Goal: Information Seeking & Learning: Learn about a topic

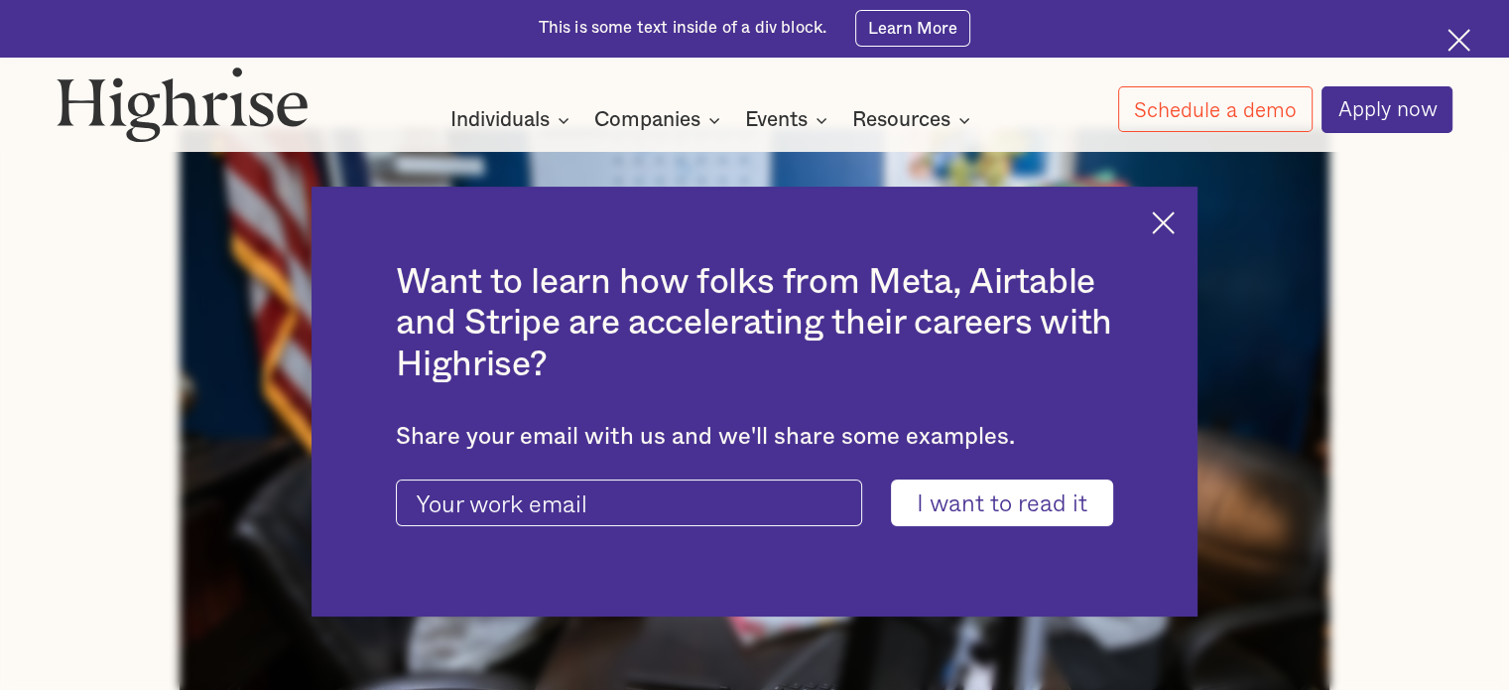
scroll to position [732, 0]
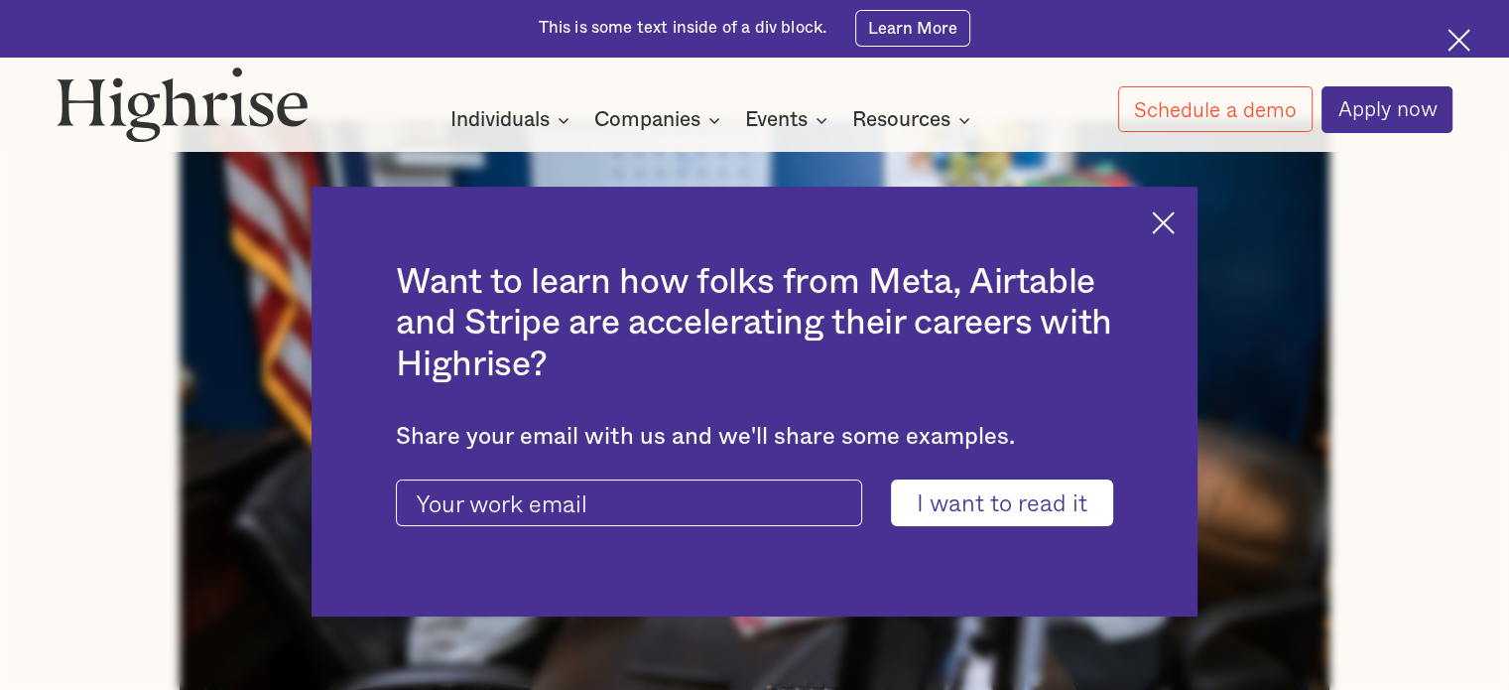
click at [1175, 216] on img at bounding box center [1163, 222] width 23 height 23
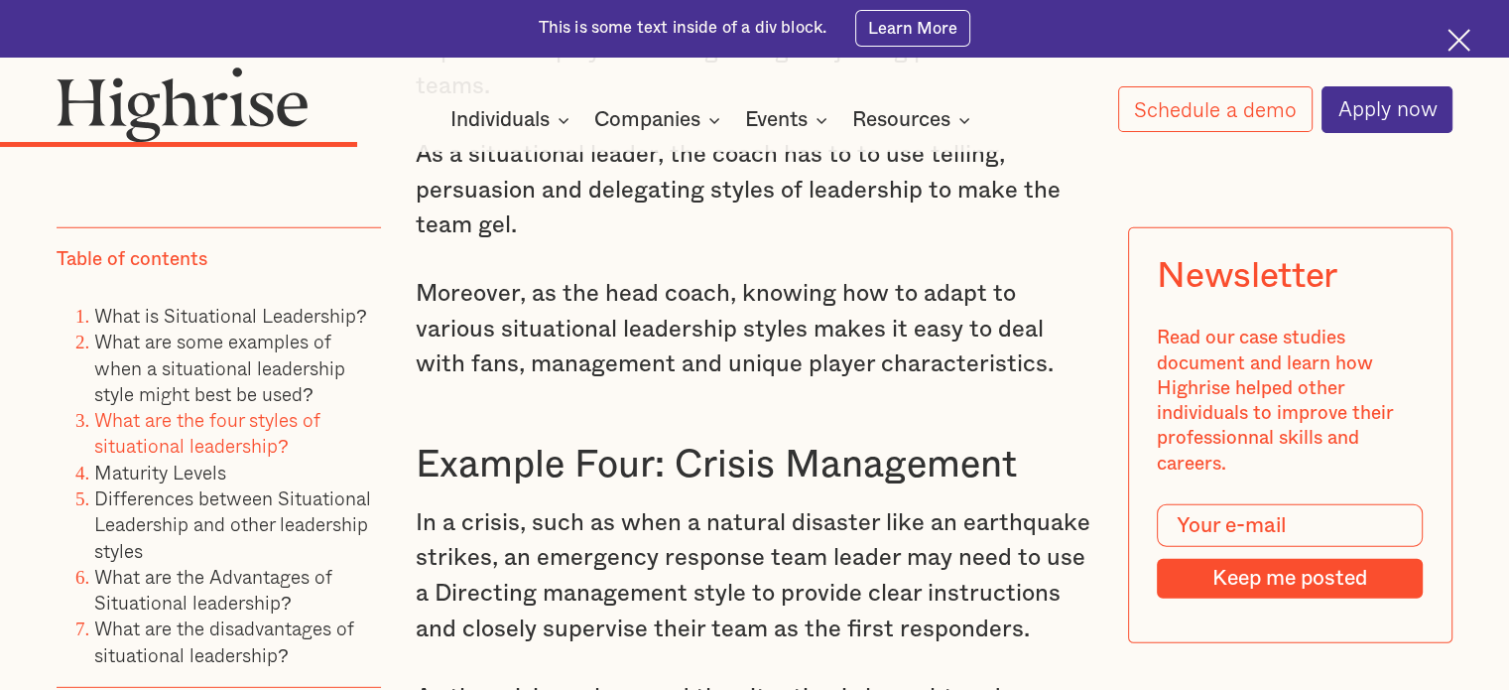
scroll to position [5505, 0]
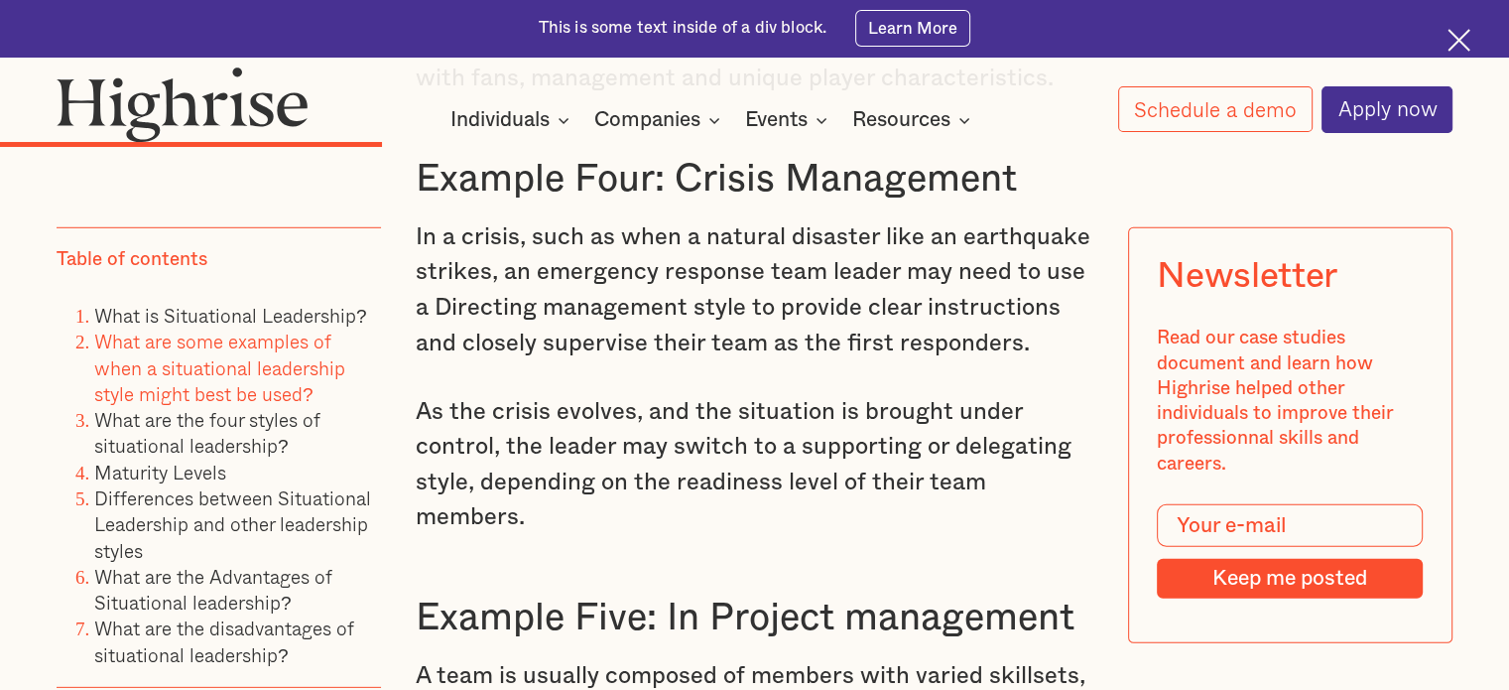
scroll to position [5731, 0]
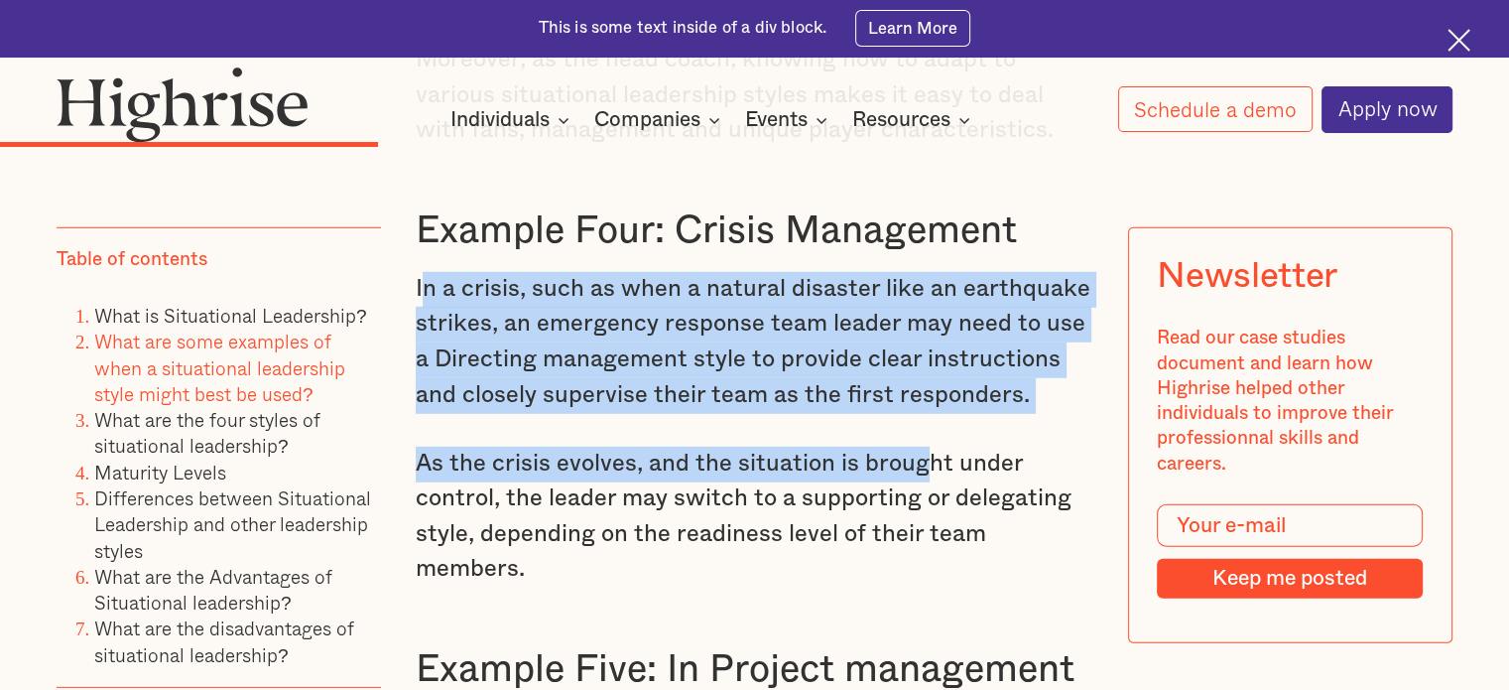
drag, startPoint x: 417, startPoint y: 235, endPoint x: 894, endPoint y: 394, distance: 503.0
click at [894, 447] on p "As the crisis evolves, and the situation is brought under control, the leader m…" at bounding box center [755, 518] width 678 height 142
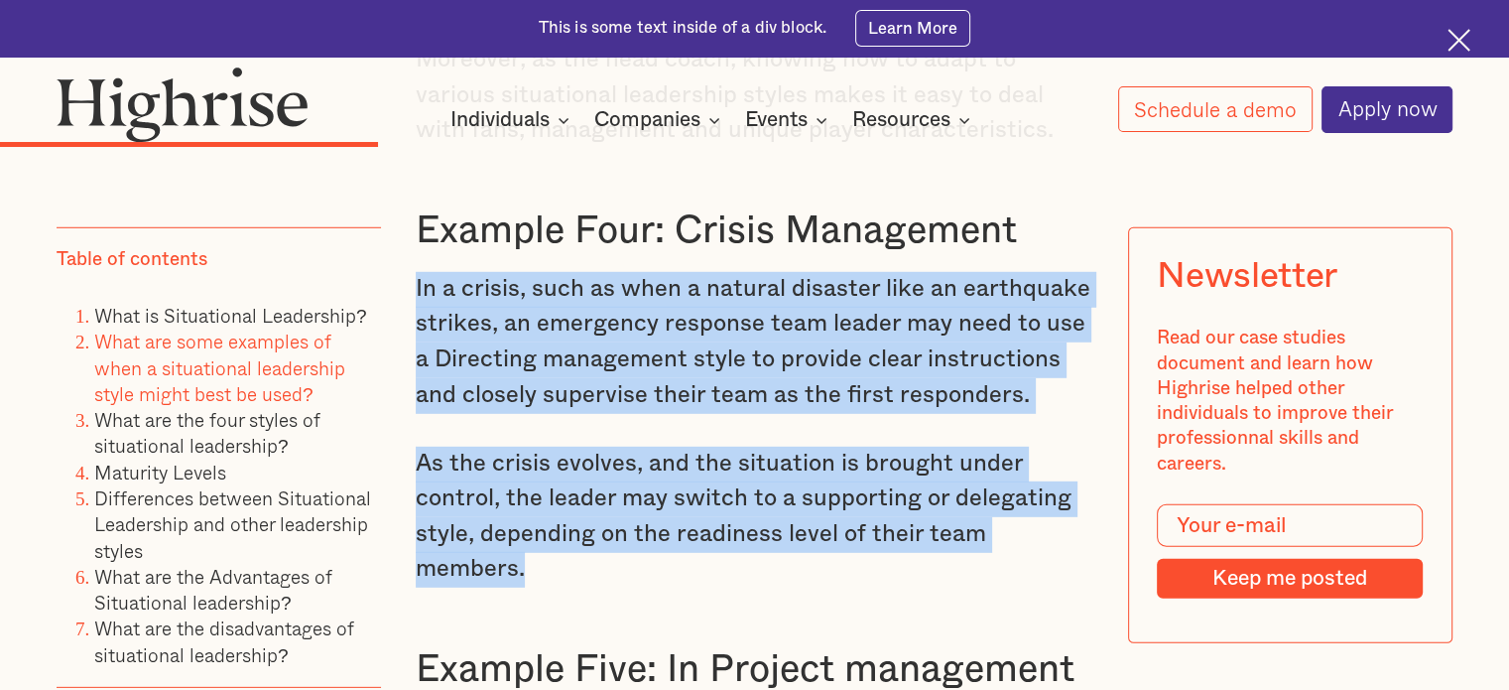
drag, startPoint x: 413, startPoint y: 230, endPoint x: 1099, endPoint y: 475, distance: 729.1
copy div "In a crisis, such as when a natural disaster like an earthquake strikes, an eme…"
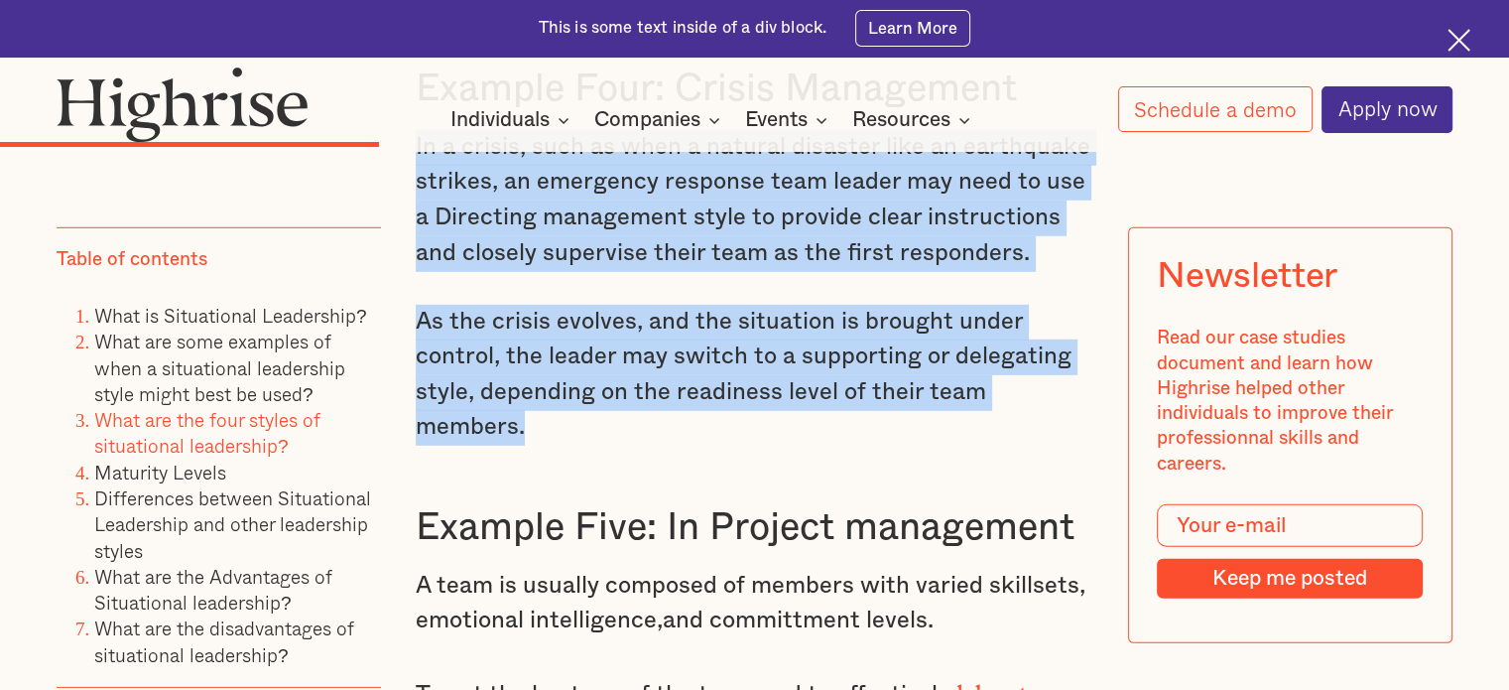
scroll to position [5679, 0]
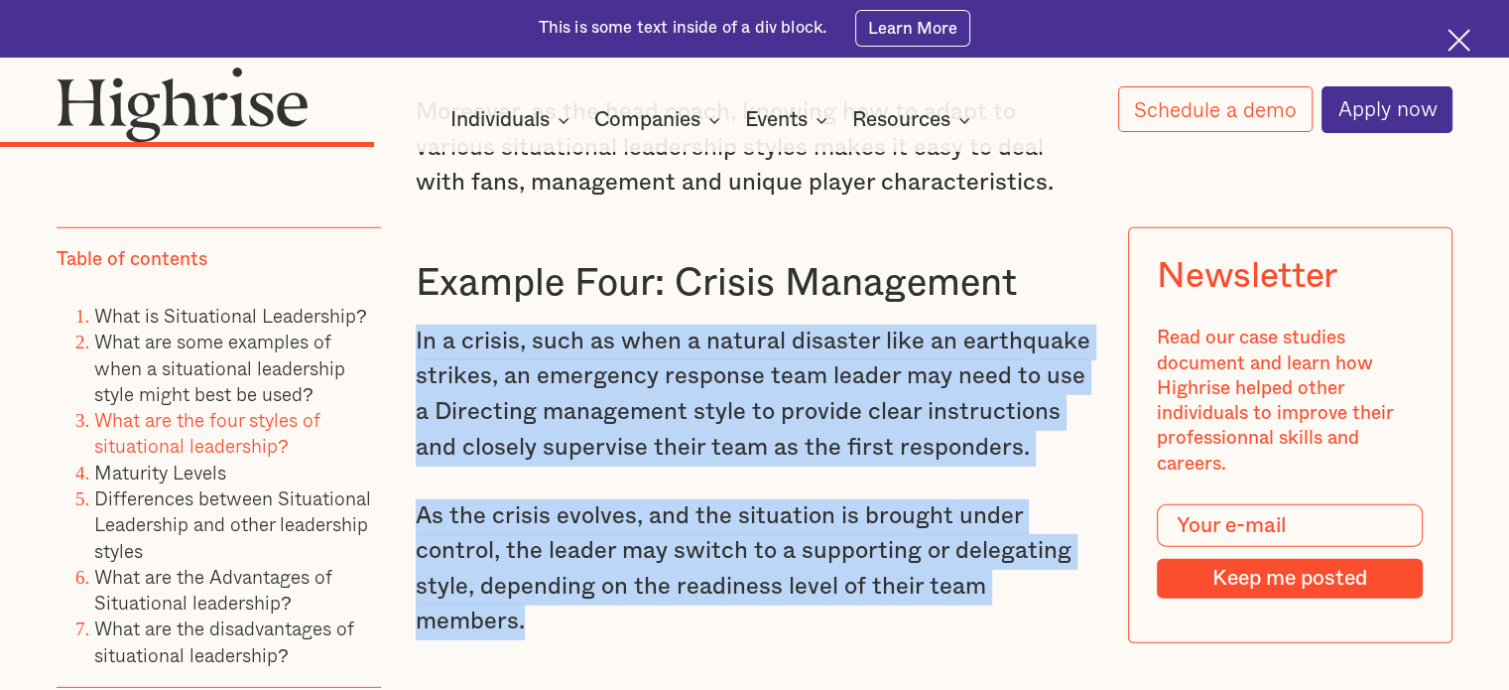
click at [552, 324] on p "In a crisis, such as when a natural disaster like an earthquake strikes, an eme…" at bounding box center [755, 395] width 678 height 142
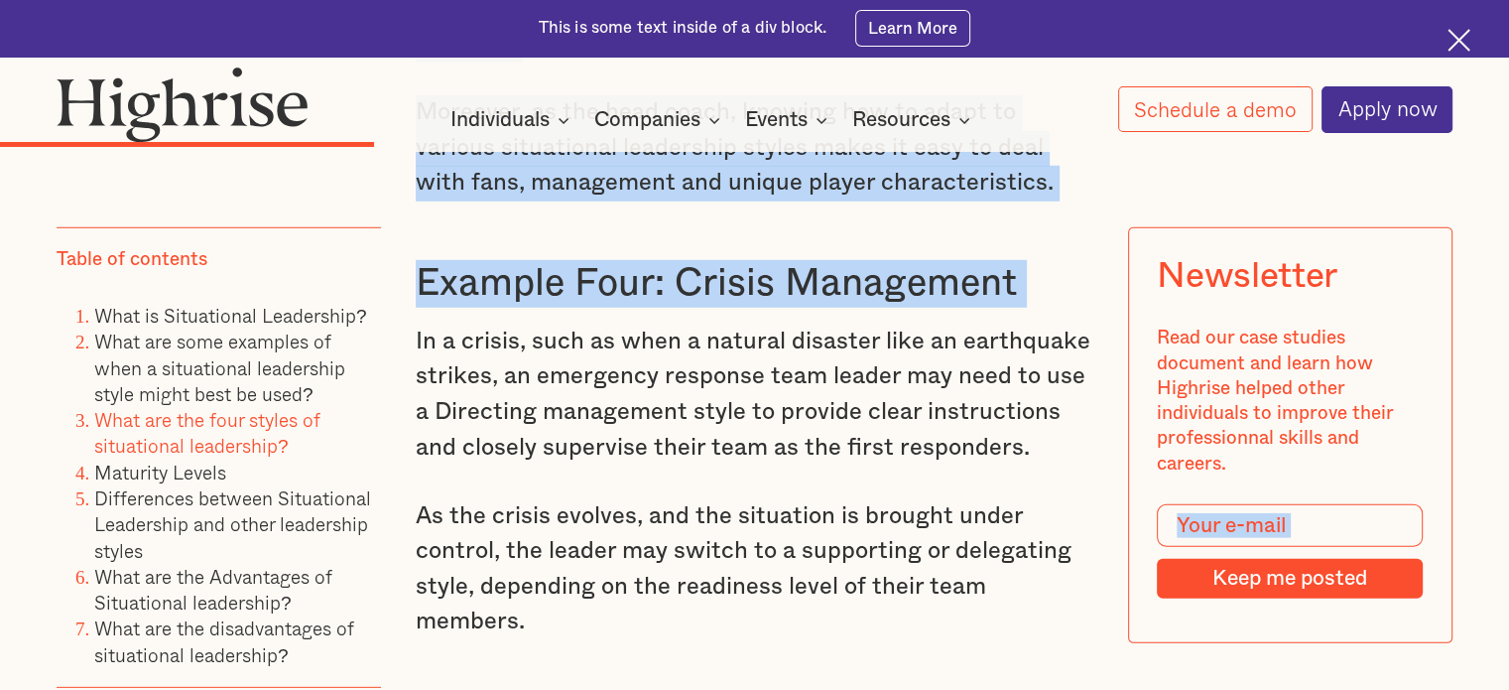
drag, startPoint x: 410, startPoint y: 292, endPoint x: 1166, endPoint y: 530, distance: 792.7
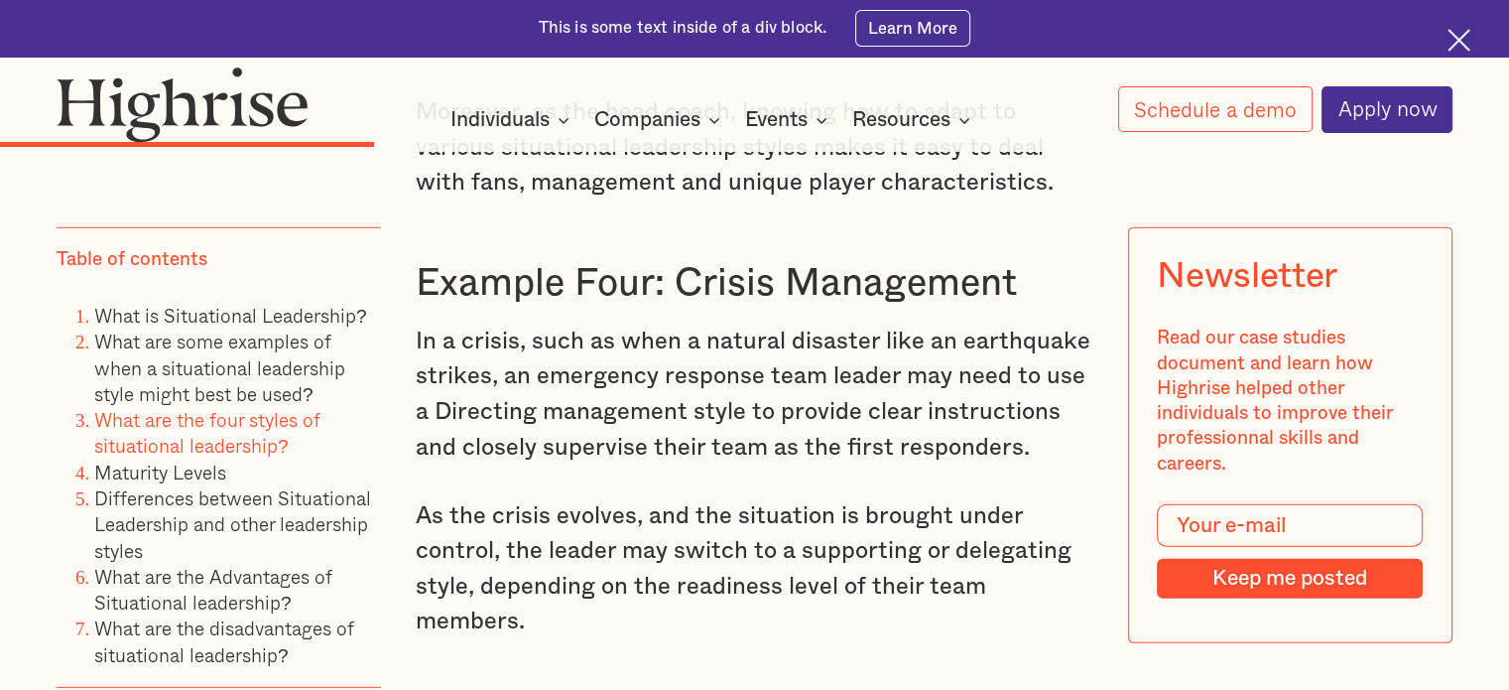
click at [1092, 530] on p "As the crisis evolves, and the situation is brought under control, the leader m…" at bounding box center [755, 570] width 678 height 142
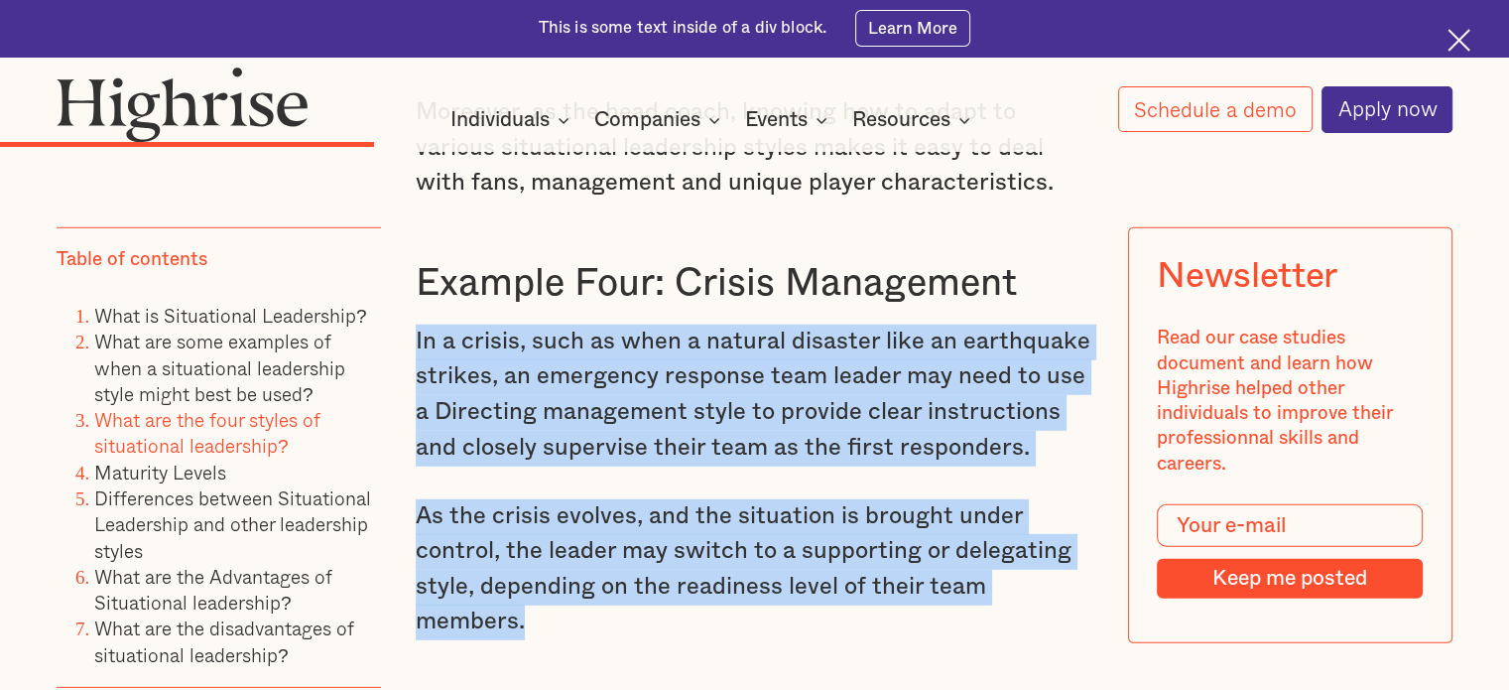
drag, startPoint x: 1092, startPoint y: 530, endPoint x: 407, endPoint y: 296, distance: 723.6
copy div "In a crisis, such as when a natural disaster like an earthquake strikes, an eme…"
